Goal: Task Accomplishment & Management: Manage account settings

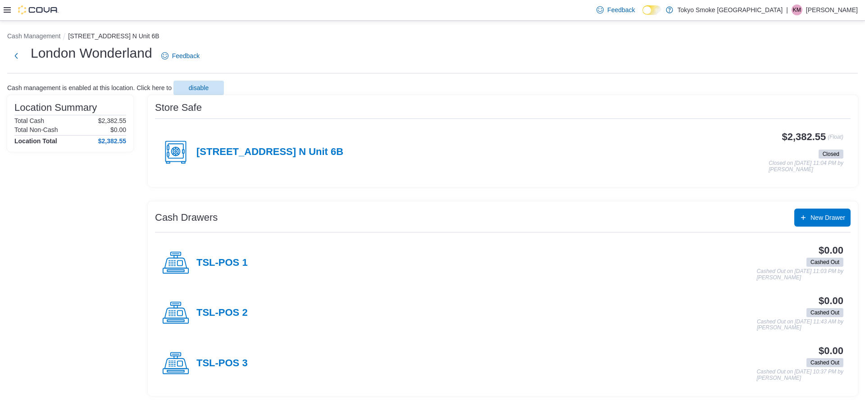
click at [825, 13] on p "Kai Mastervick" at bounding box center [832, 10] width 52 height 11
click at [801, 86] on span "Sign Out" at bounding box center [800, 87] width 24 height 9
